Goal: Communication & Community: Answer question/provide support

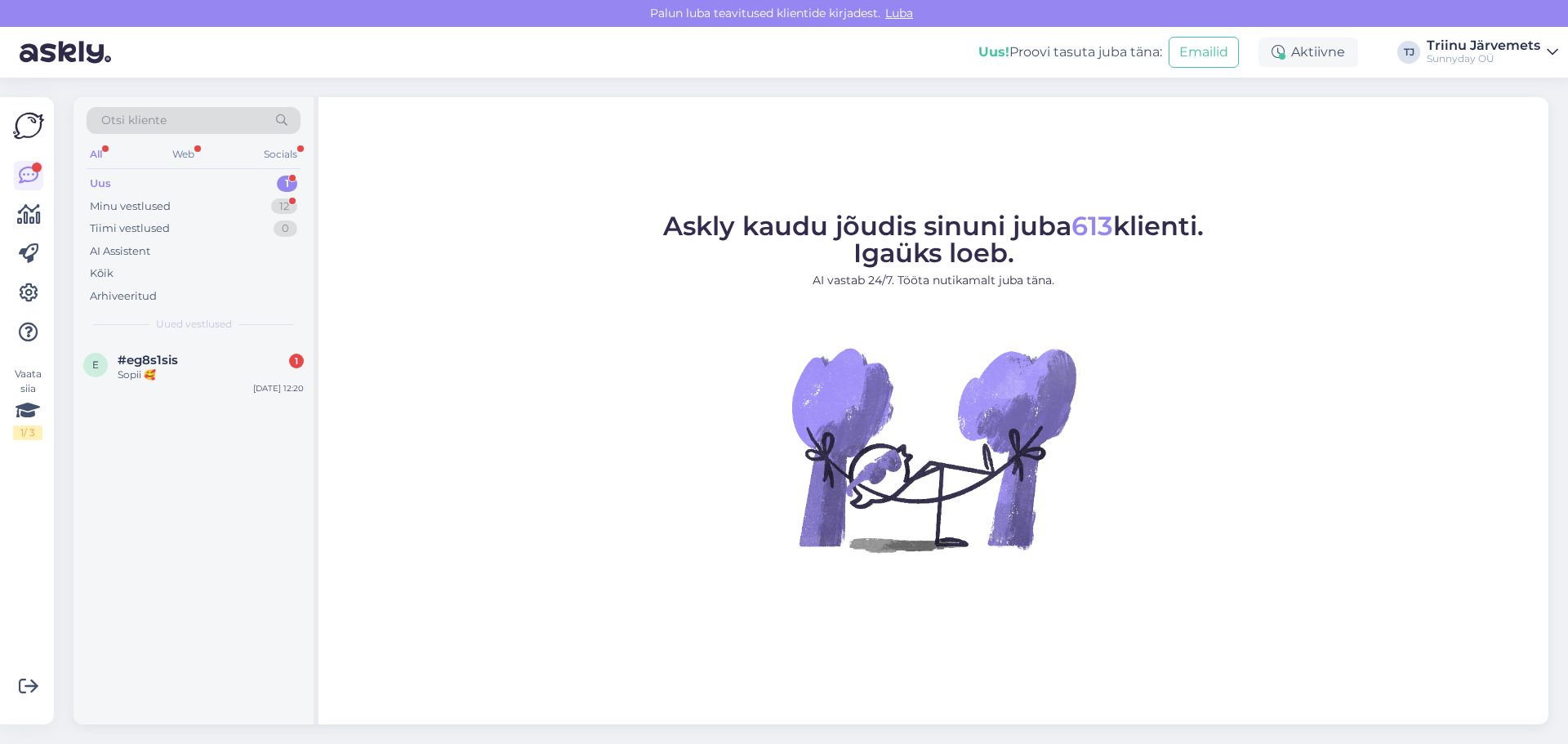
click at [121, 365] on span "#eg8s1sis" at bounding box center [148, 360] width 61 height 14
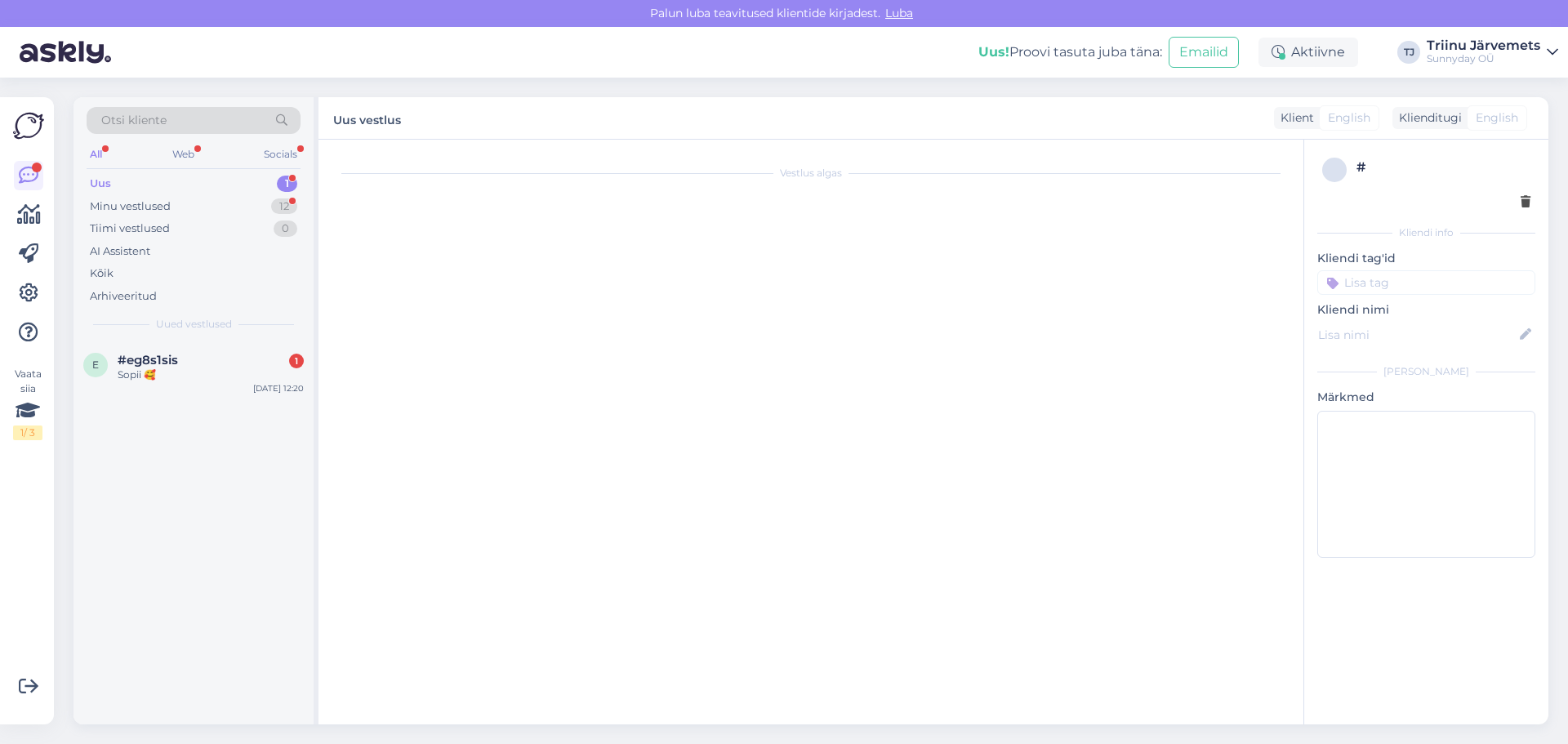
scroll to position [2321, 0]
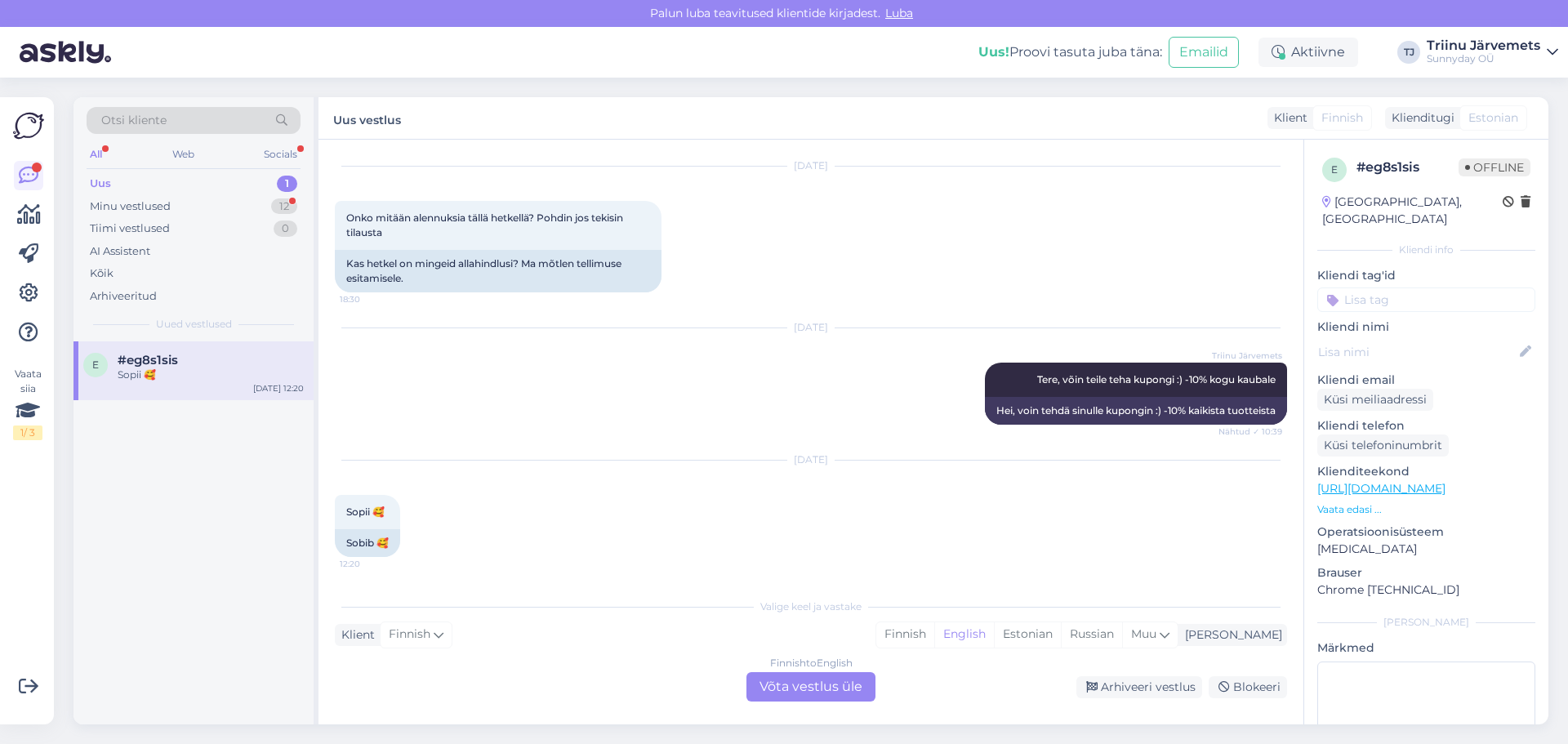
drag, startPoint x: 1098, startPoint y: 638, endPoint x: 1017, endPoint y: 668, distance: 86.4
click at [1061, 638] on div "Estonian" at bounding box center [1027, 634] width 67 height 24
click at [840, 688] on div "Finnish to Estonian Võta vestlus üle" at bounding box center [811, 687] width 129 height 29
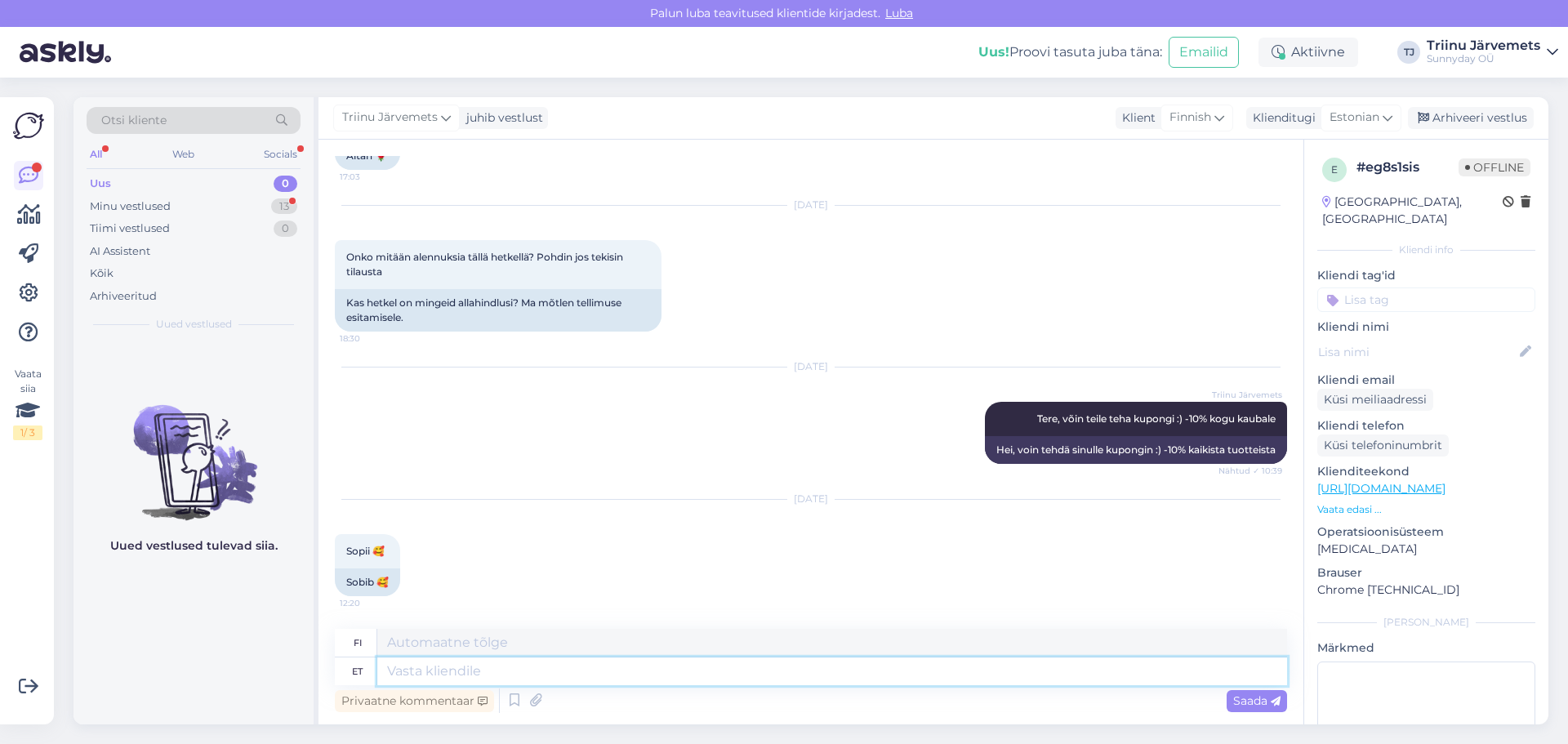
click at [514, 678] on textarea at bounding box center [832, 672] width 909 height 28
type textarea "Tere"
type textarea "Hei"
type textarea "Tere"
click at [1238, 702] on span "Saada" at bounding box center [1256, 701] width 47 height 14
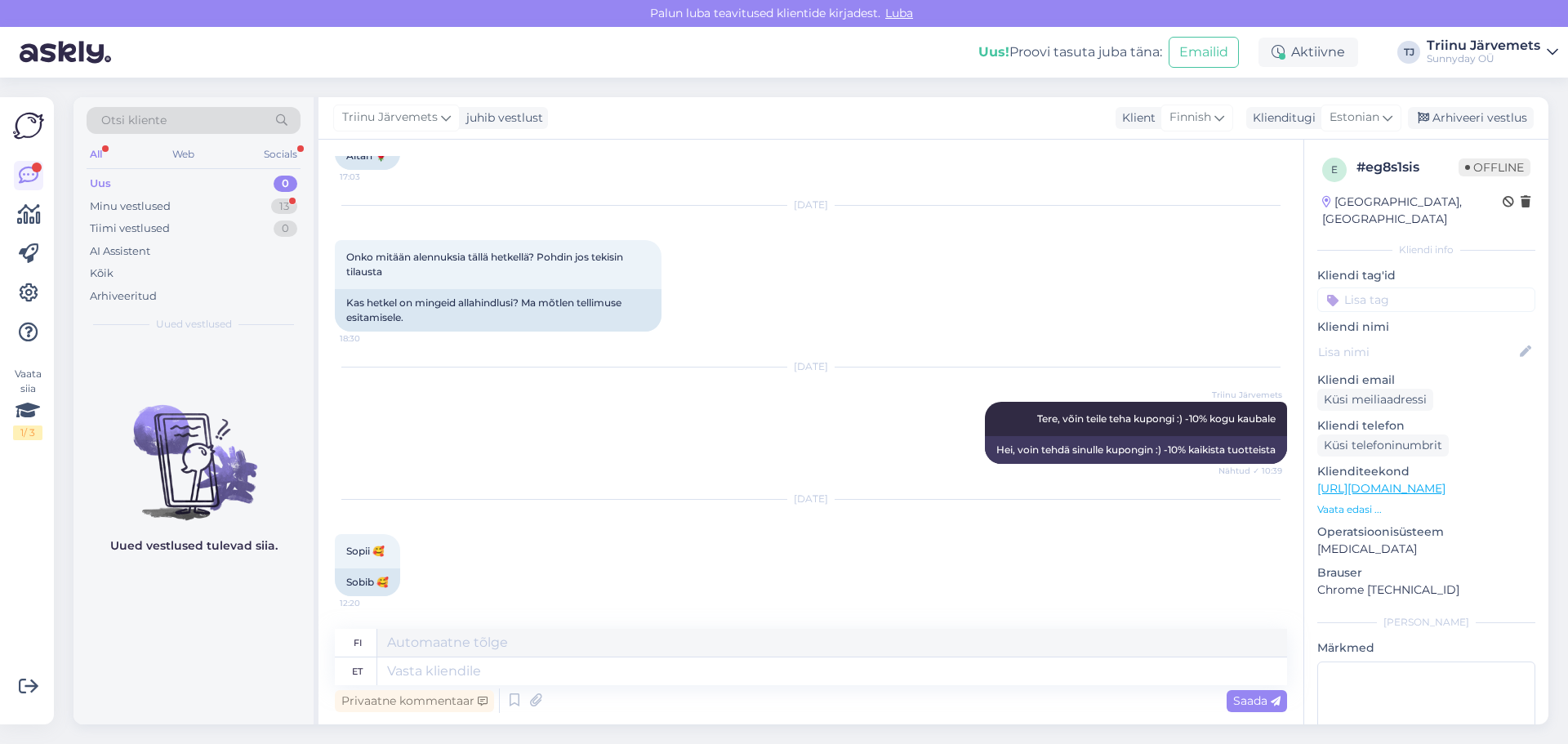
scroll to position [2380, 0]
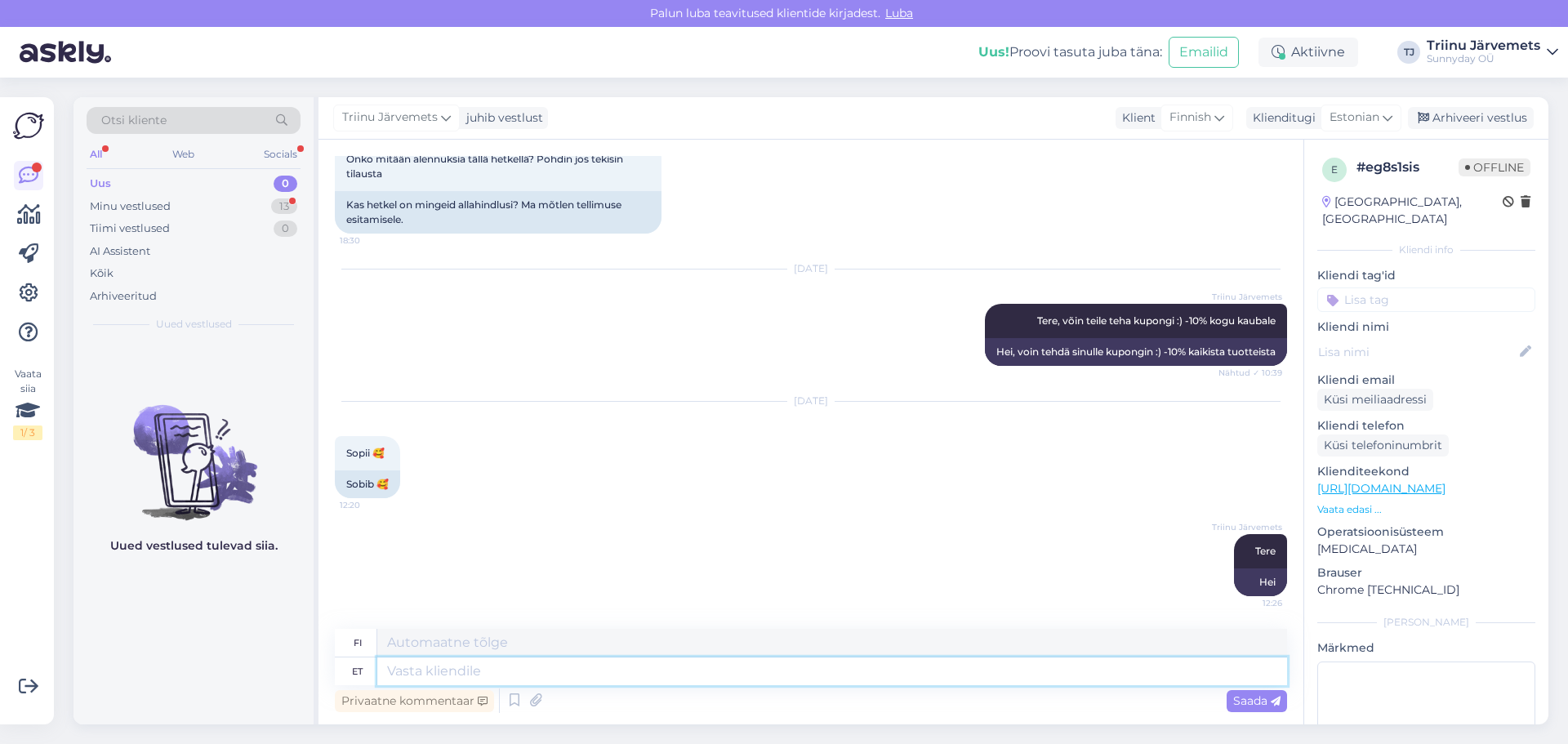
click at [617, 664] on textarea at bounding box center [832, 672] width 909 height 28
type textarea "Kupongikood:"
type textarea "Kuponkikoodi:"
paste textarea "EPP575WG"
type textarea "Kupongikood: EPP575WG"
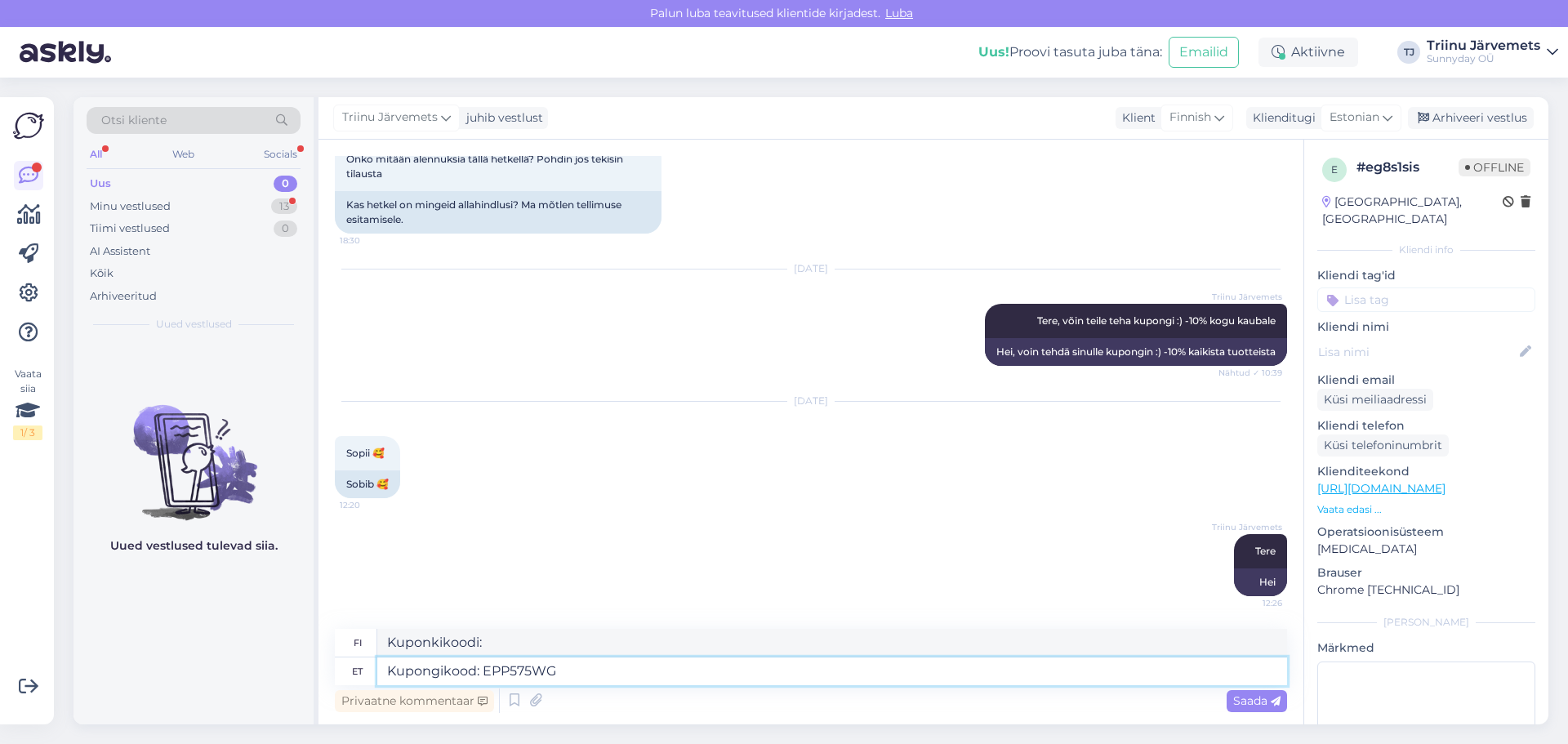
type textarea "Kuponkikoodi: EPP575WG"
type textarea "Kupongikood: EPP575WG"
click at [1244, 701] on span "Saada" at bounding box center [1256, 701] width 47 height 14
